Goal: Information Seeking & Learning: Learn about a topic

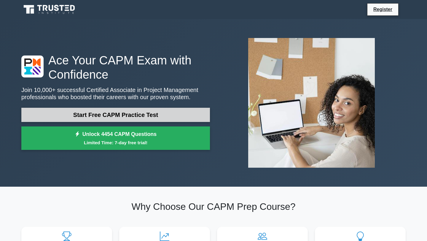
click at [140, 112] on link "Start Free CAPM Practice Test" at bounding box center [115, 115] width 189 height 14
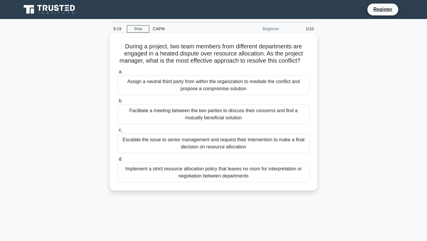
click at [241, 81] on div "Assign a neutral third party from within the organization to mediate the confli…" at bounding box center [214, 85] width 192 height 20
click at [118, 74] on input "a. Assign a neutral third party from within the organization to mediate the con…" at bounding box center [118, 72] width 0 height 4
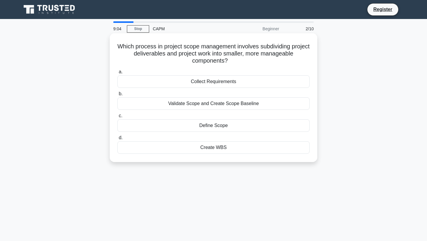
click at [207, 104] on div "Validate Scope and Create Scope Baseline" at bounding box center [214, 103] width 192 height 12
click at [118, 96] on input "b. Validate Scope and Create Scope Baseline" at bounding box center [118, 94] width 0 height 4
